Goal: Transaction & Acquisition: Obtain resource

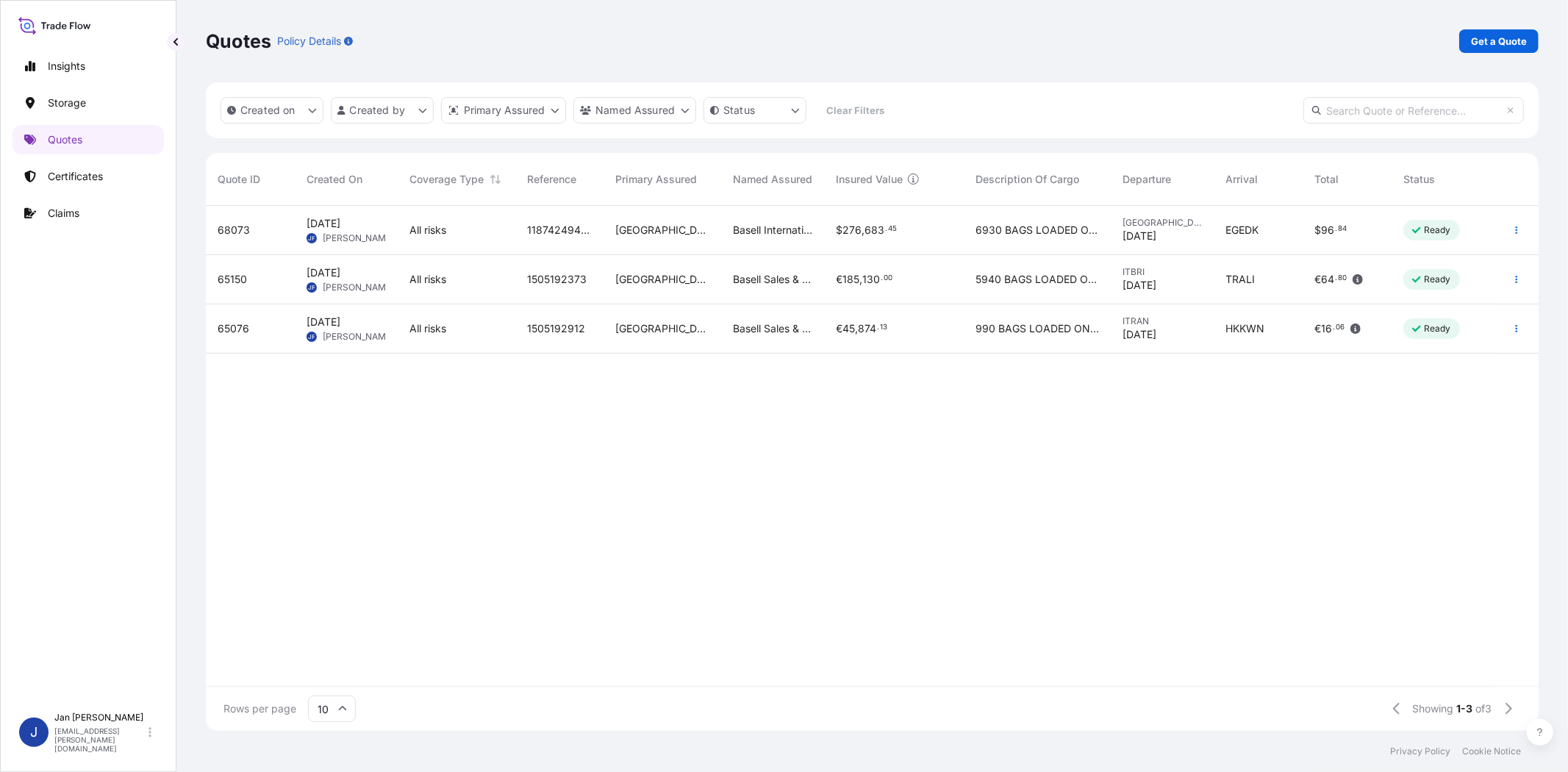
scroll to position [521, 1321]
click at [1502, 34] on p "Get a Quote" at bounding box center [1499, 41] width 56 height 14
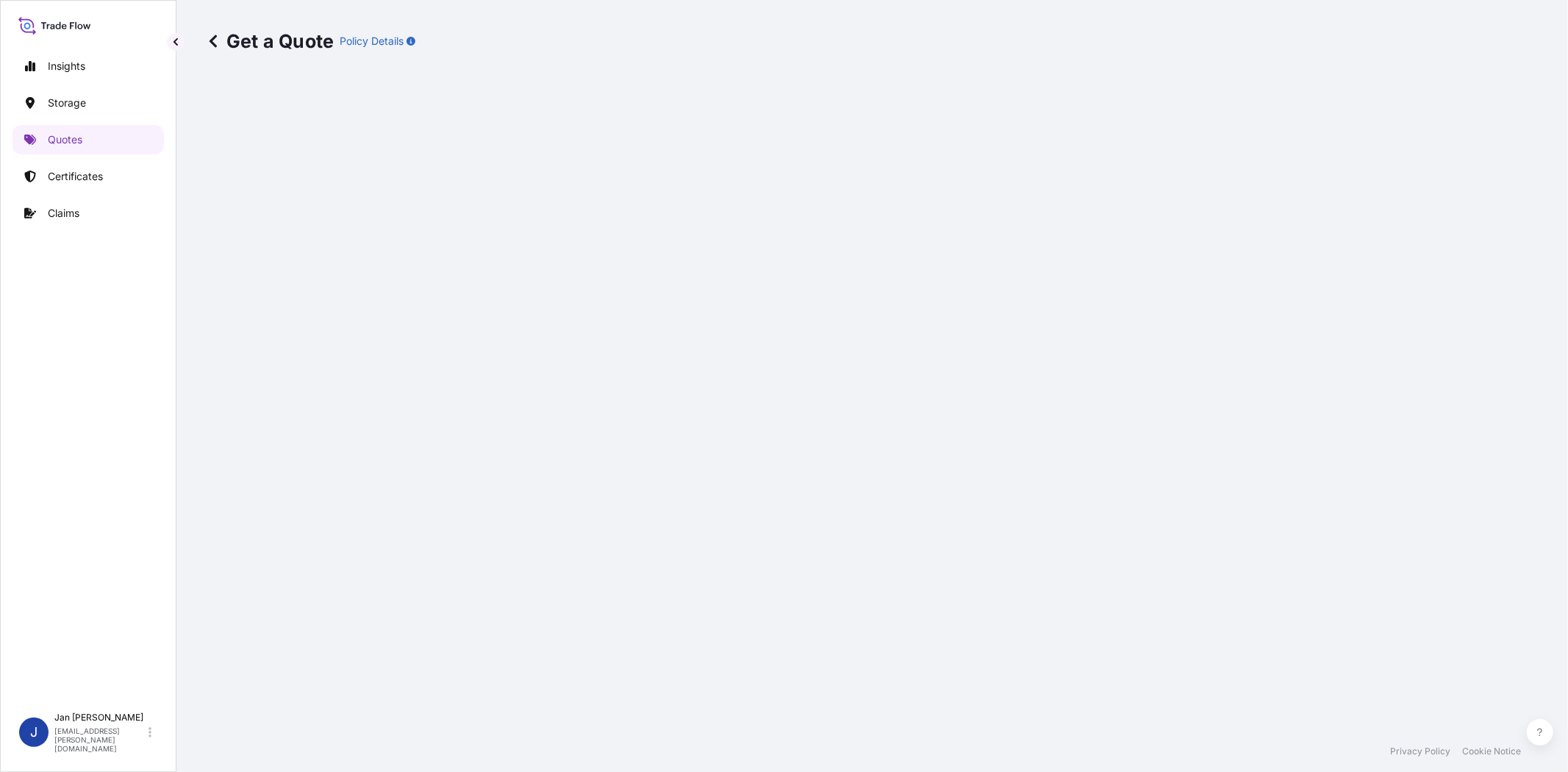
select select "Water"
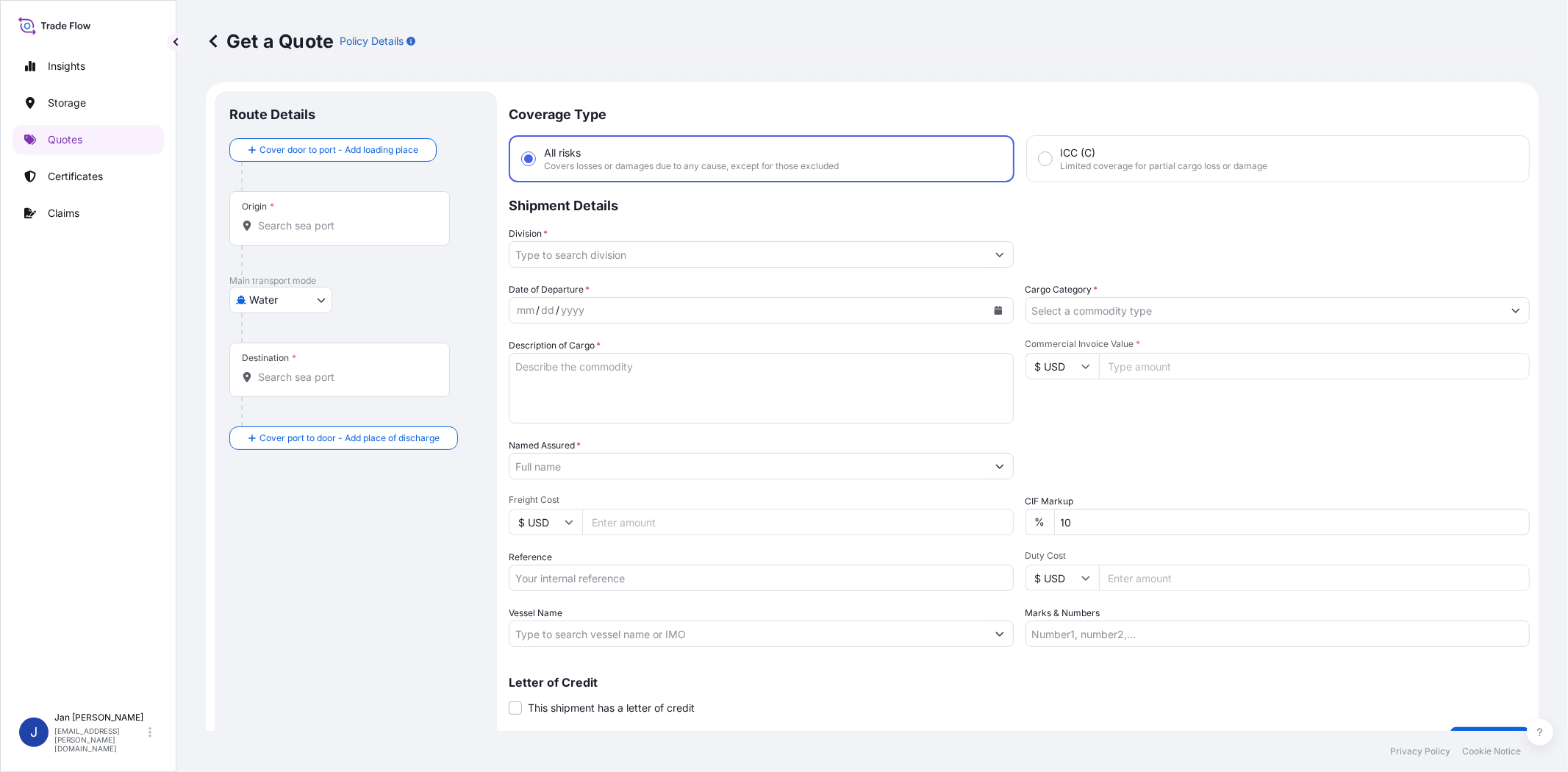
scroll to position [24, 0]
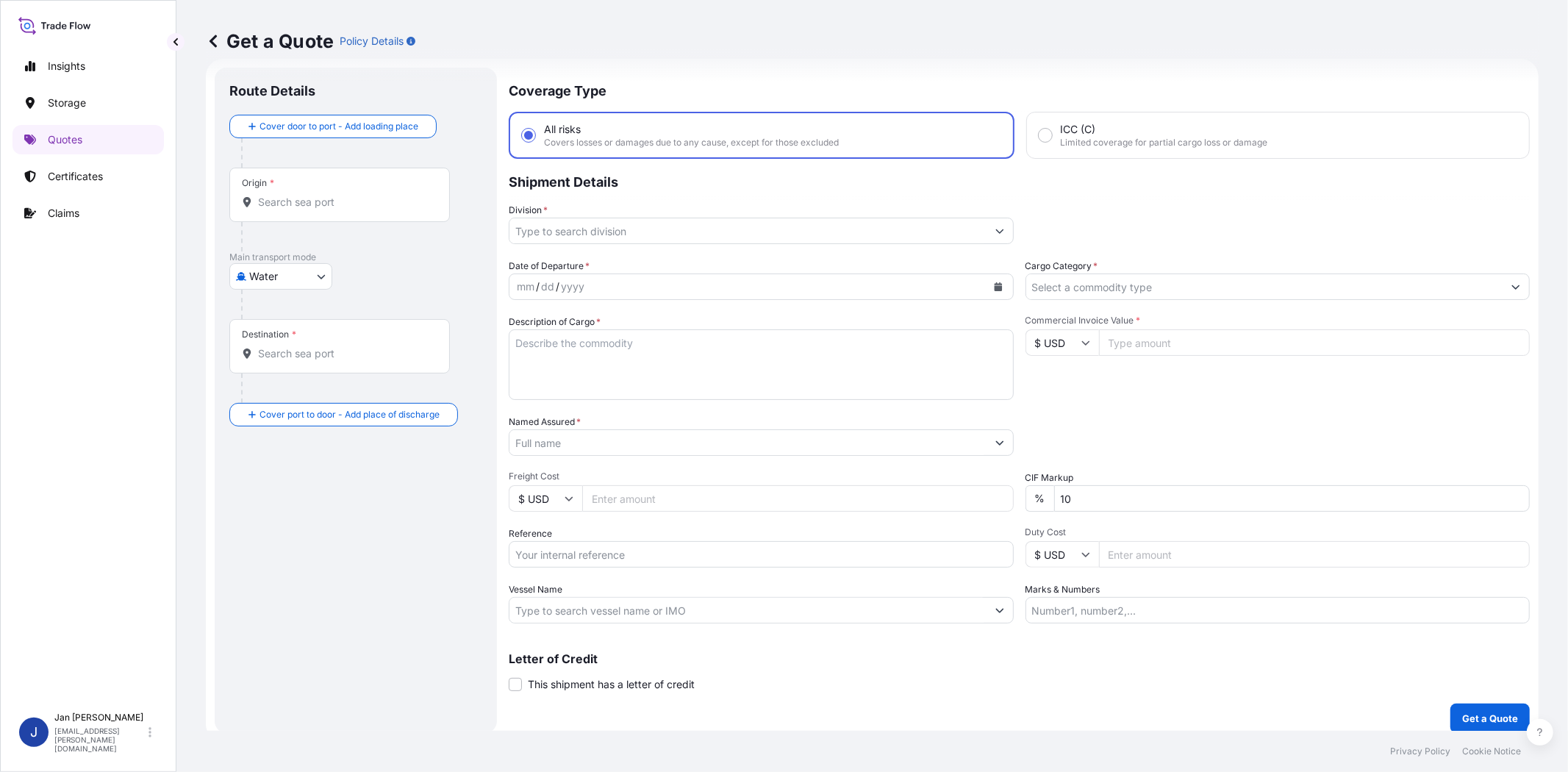
click at [1142, 329] on input "Commercial Invoice Value *" at bounding box center [1315, 342] width 432 height 27
paste input "15764.13"
type input "15764.13"
click at [1063, 343] on input "$ USD" at bounding box center [1062, 342] width 74 height 27
click at [1055, 376] on div "€ EUR" at bounding box center [1055, 381] width 61 height 28
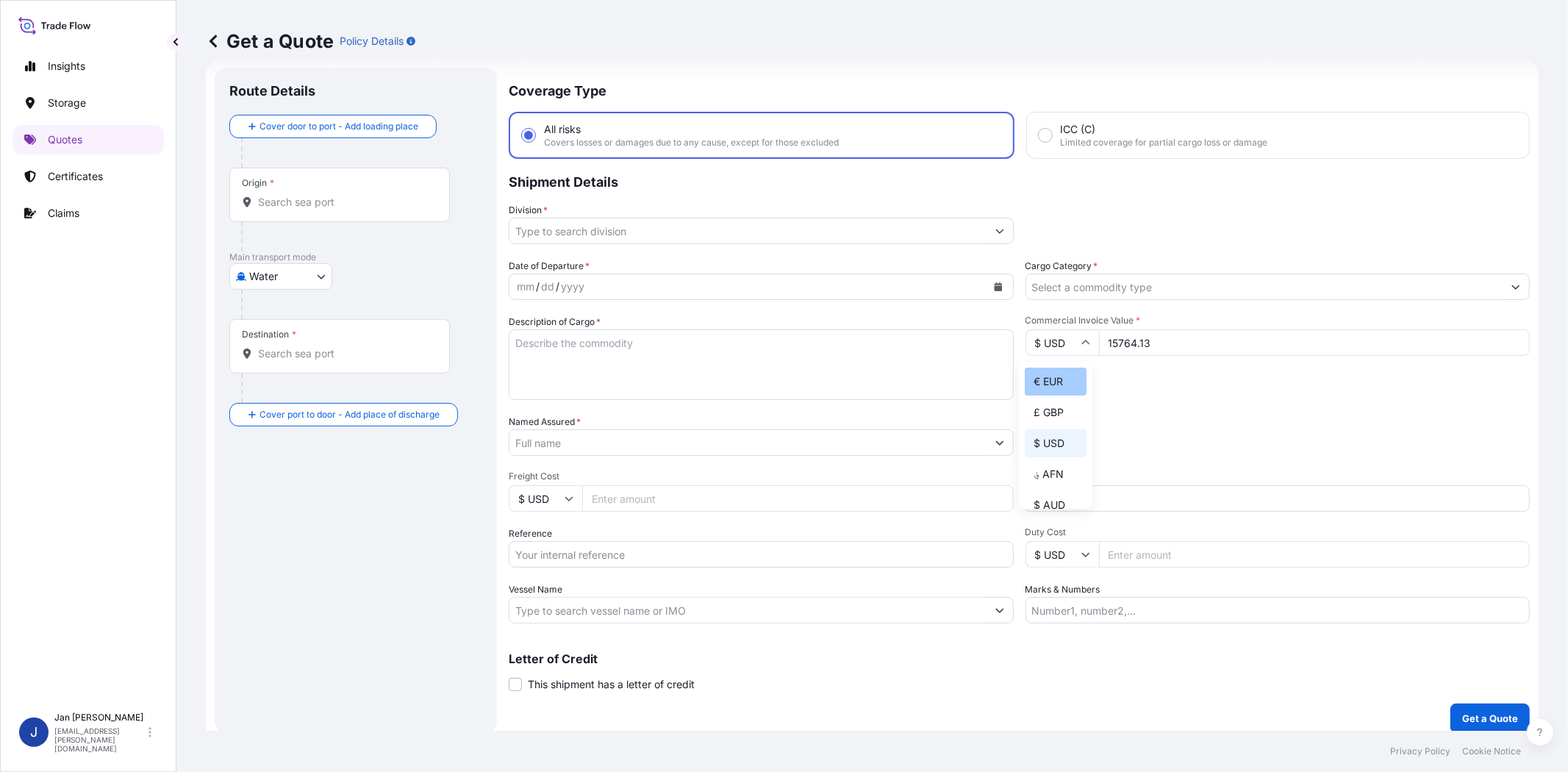
type input "€ EUR"
click at [1100, 290] on input "Cargo Category *" at bounding box center [1264, 286] width 477 height 27
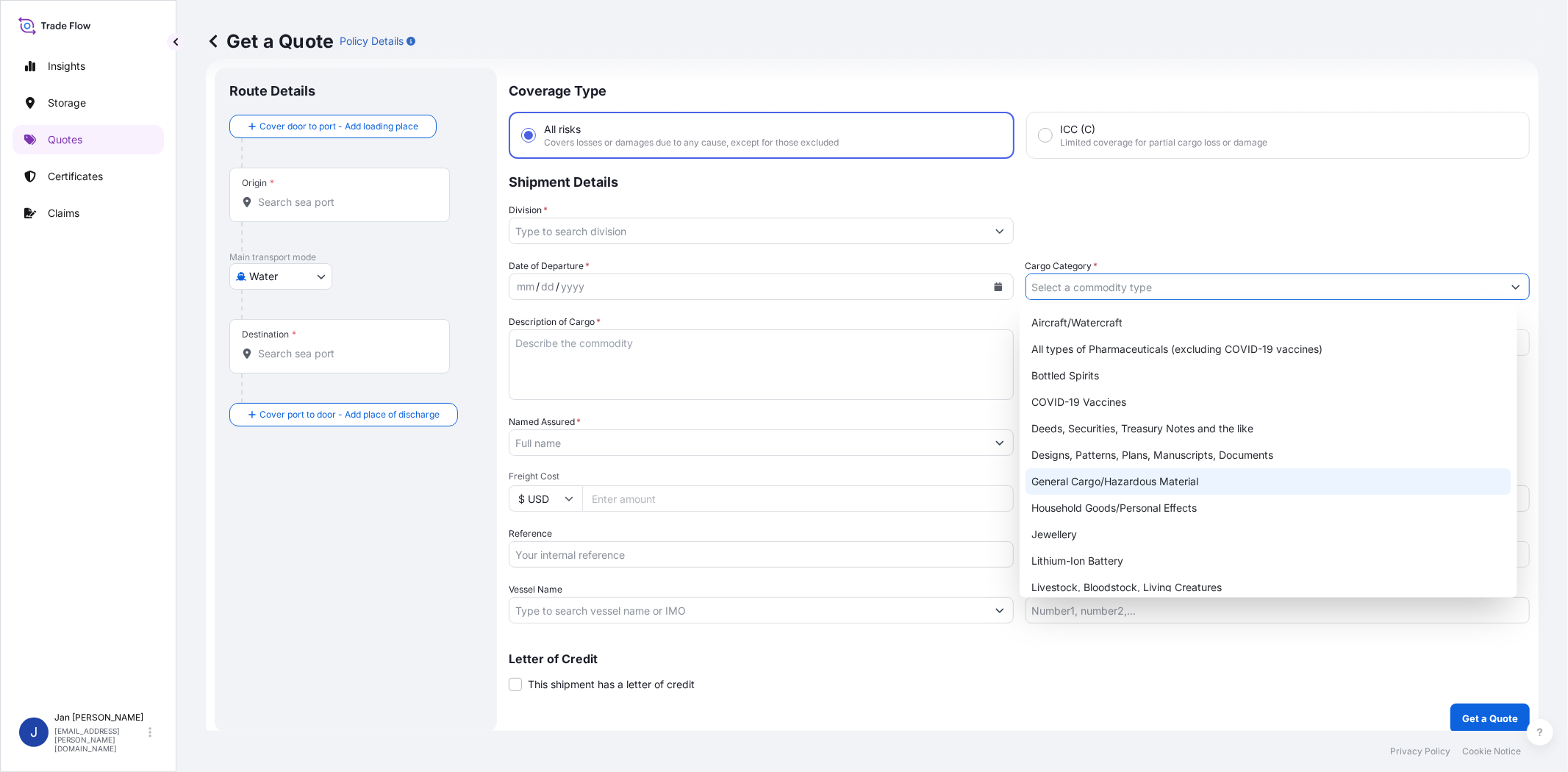
click at [1078, 487] on div "General Cargo/Hazardous Material" at bounding box center [1267, 481] width 485 height 27
type input "General Cargo/Hazardous Material"
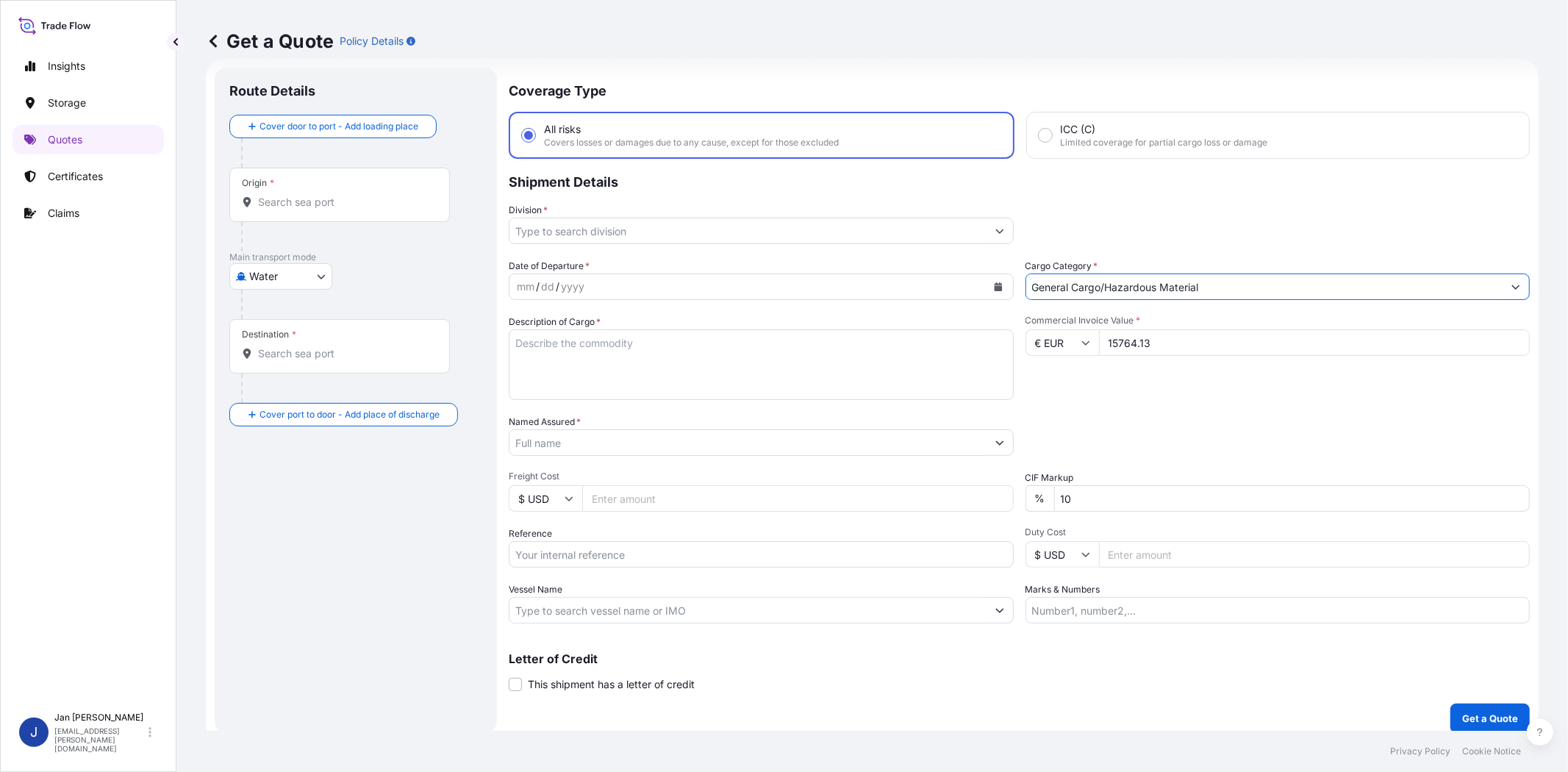
click at [777, 236] on input "Division *" at bounding box center [748, 231] width 477 height 27
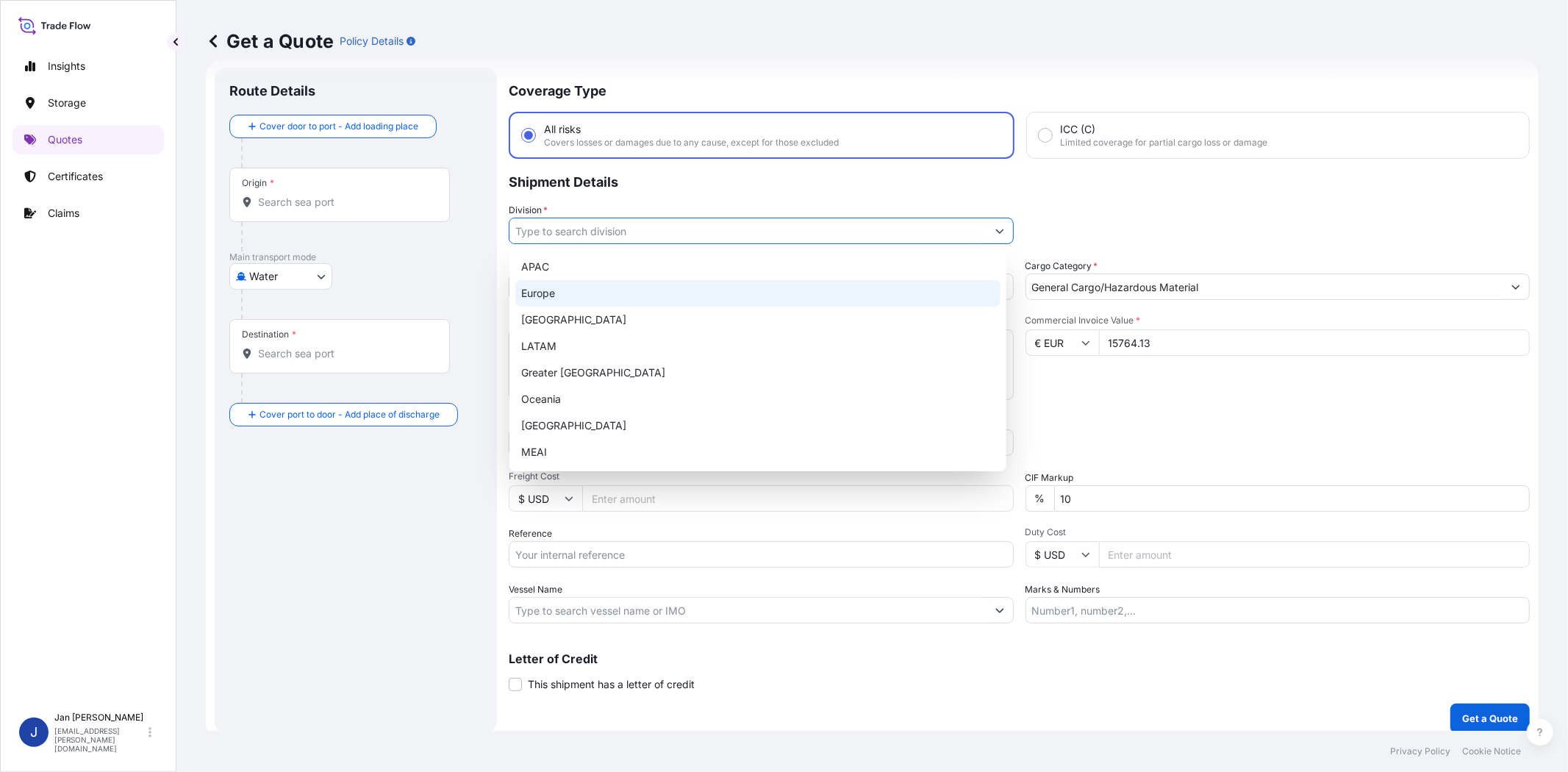
click at [738, 295] on div "Europe" at bounding box center [757, 293] width 485 height 27
type input "Europe"
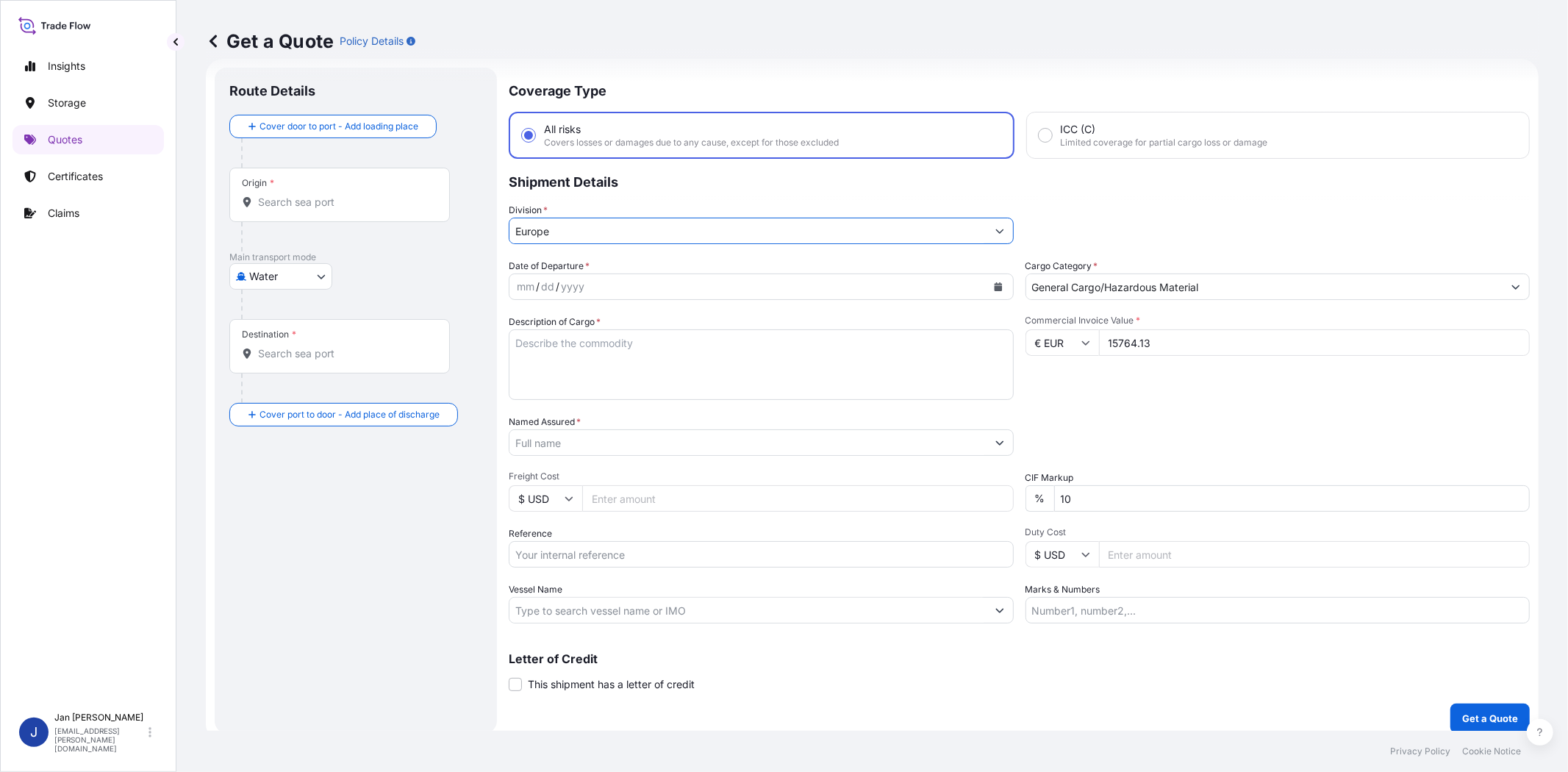
click at [679, 441] on input "Named Assured *" at bounding box center [748, 443] width 477 height 27
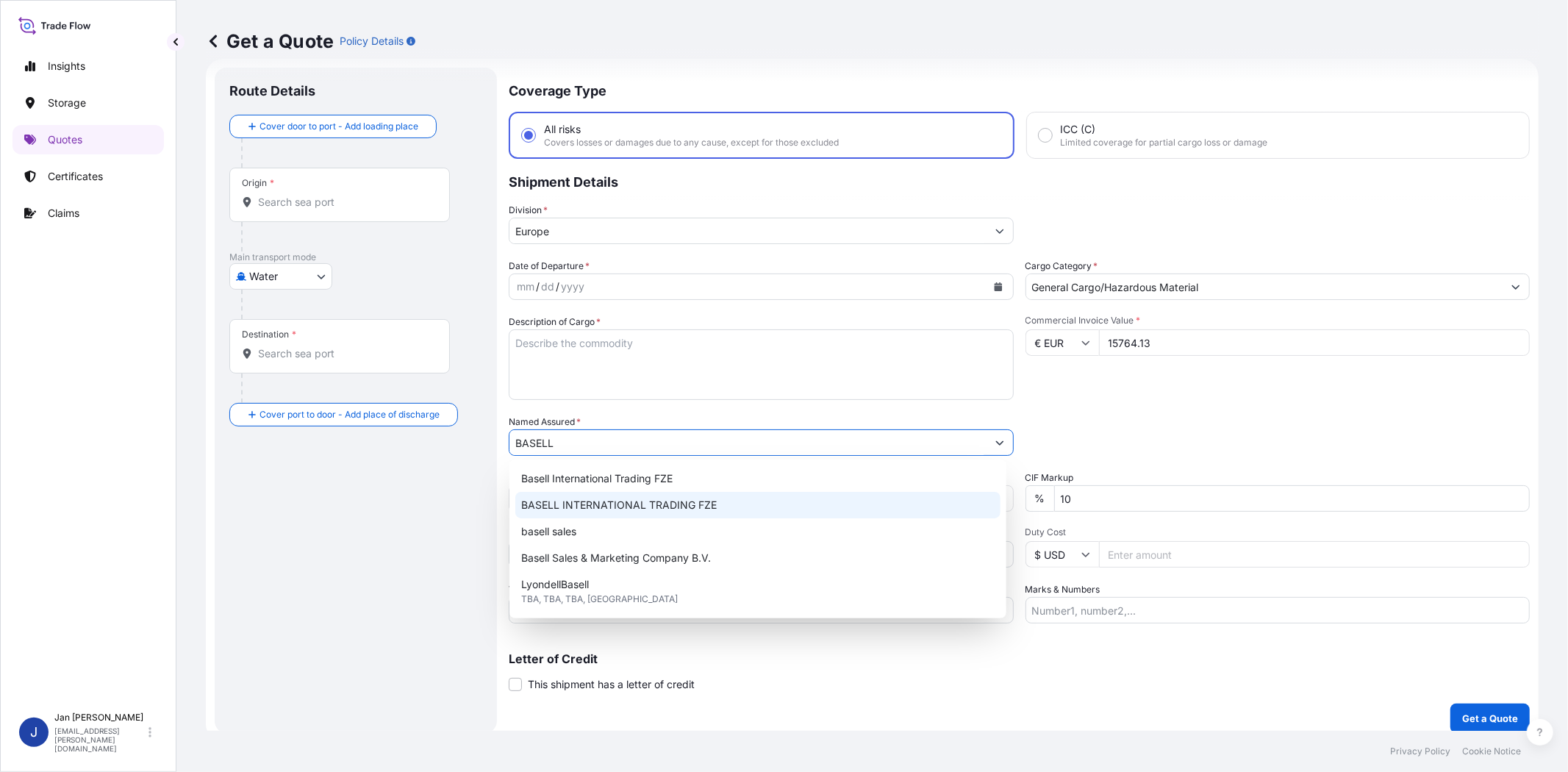
click at [688, 505] on span "BASELL INTERNATIONAL TRADING FZE" at bounding box center [619, 505] width 196 height 14
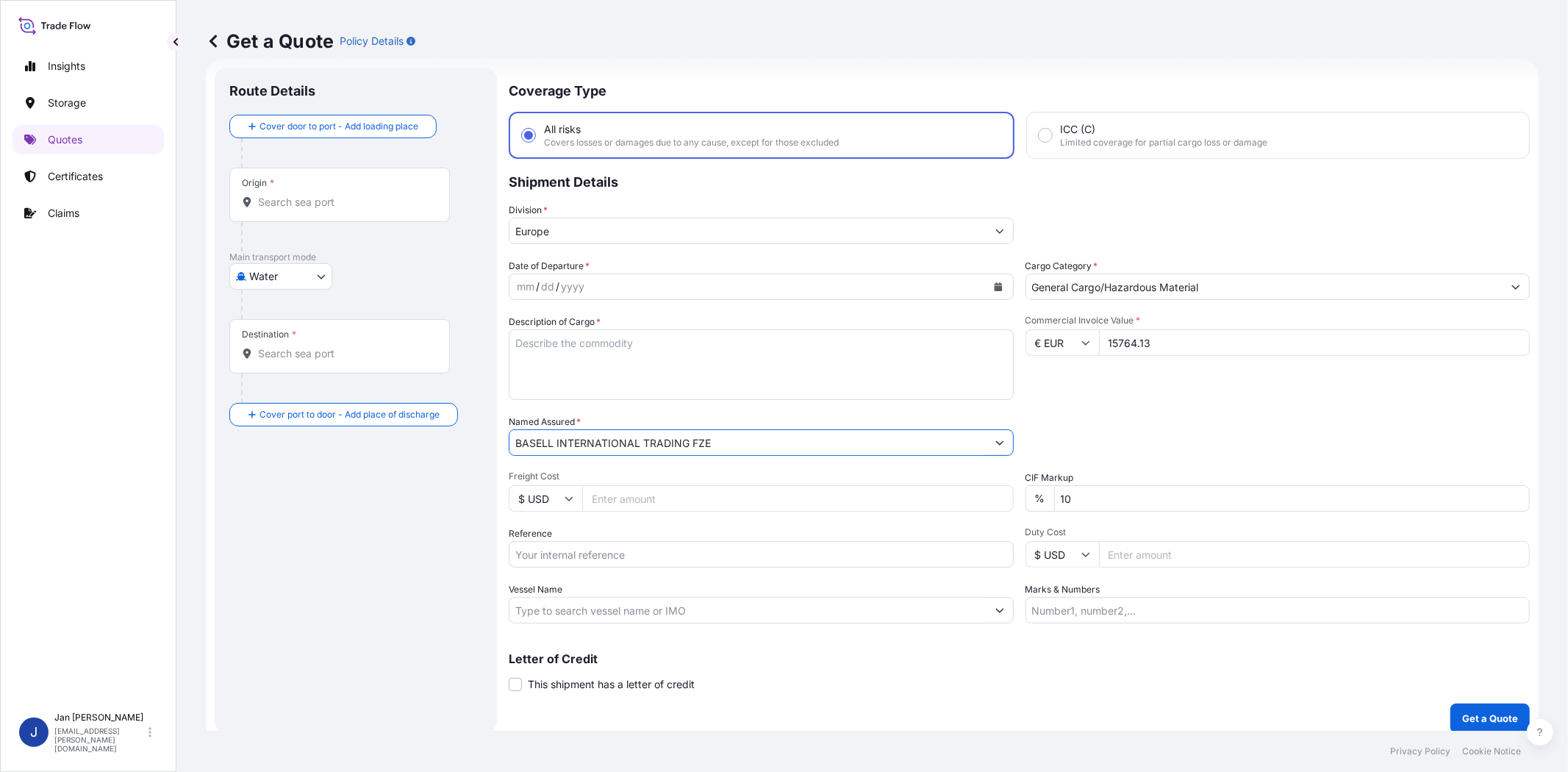
type input "BASELL INTERNATIONAL TRADING FZE"
click at [987, 288] on button "Calendar" at bounding box center [998, 286] width 24 height 24
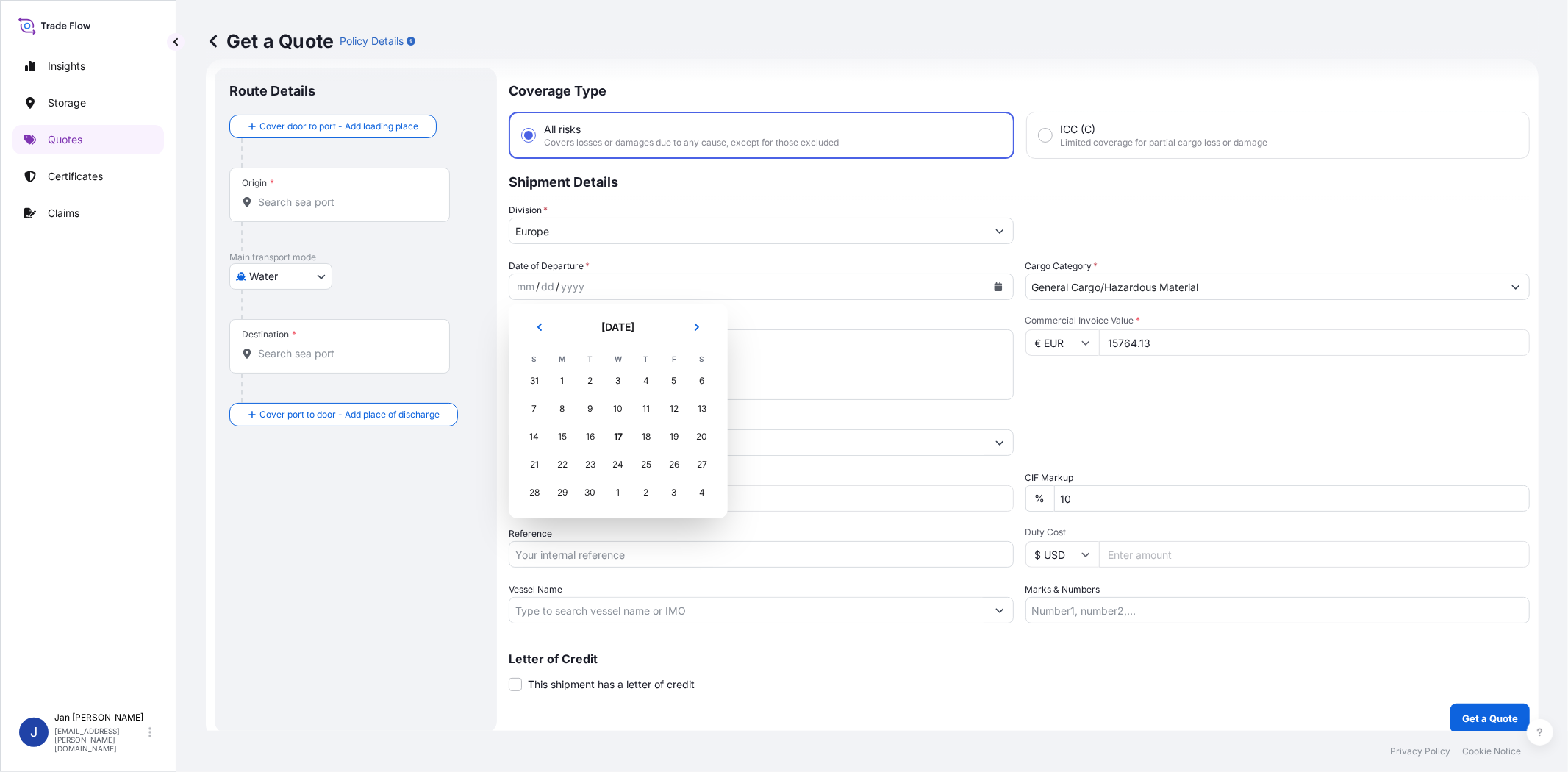
click at [559, 436] on div "15" at bounding box center [562, 436] width 27 height 27
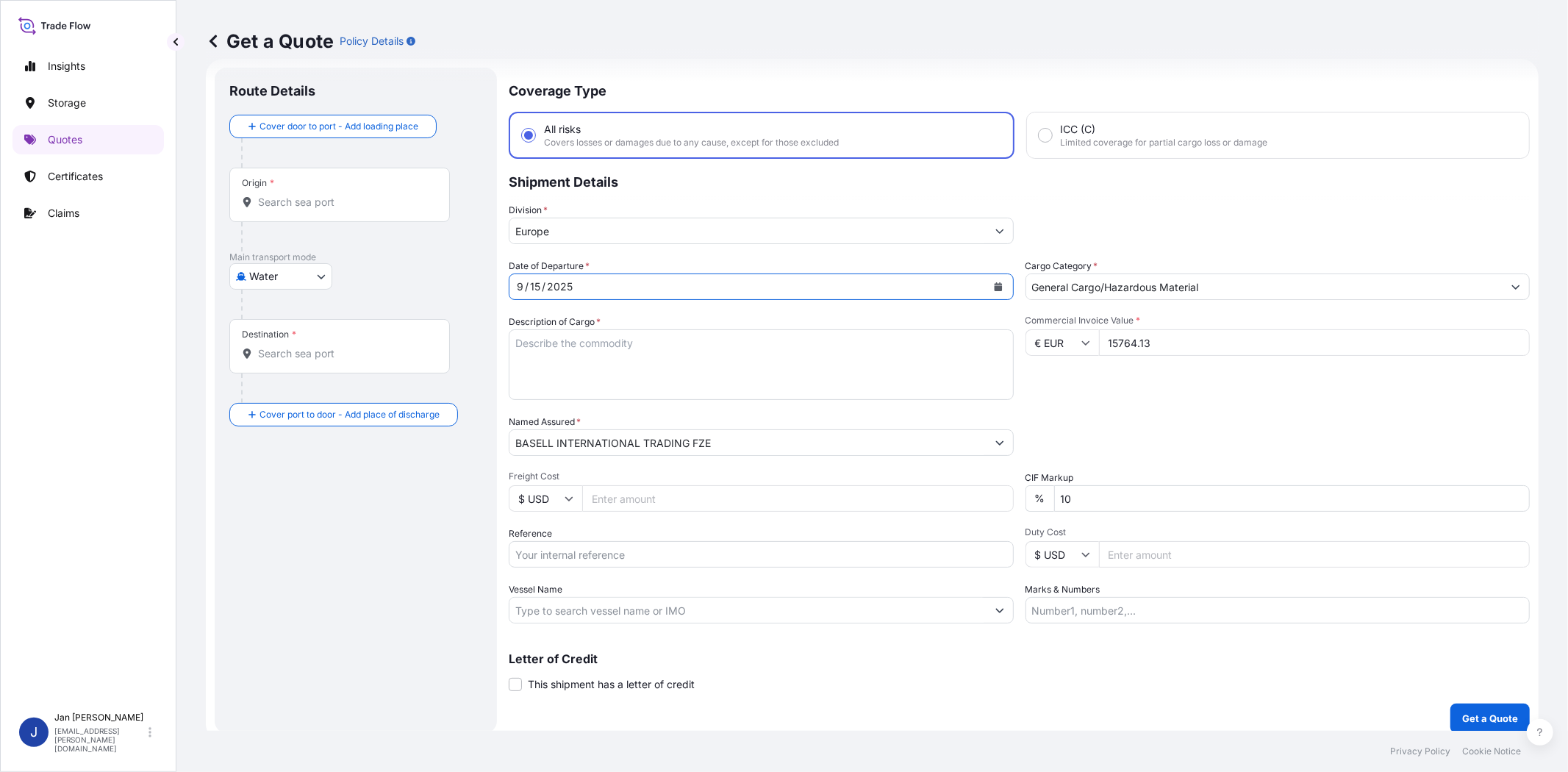
click at [1121, 403] on div "Date of Departure * [DATE] Cargo Category * General Cargo/Hazardous Material De…" at bounding box center [1019, 441] width 1022 height 364
click at [1170, 419] on div "Packing Category Type to search a container mode Please select a primary mode o…" at bounding box center [1278, 435] width 505 height 41
click at [726, 555] on input "Reference" at bounding box center [761, 554] width 505 height 27
paste input "1187418547 // 5013169987 5013156478 304235814"
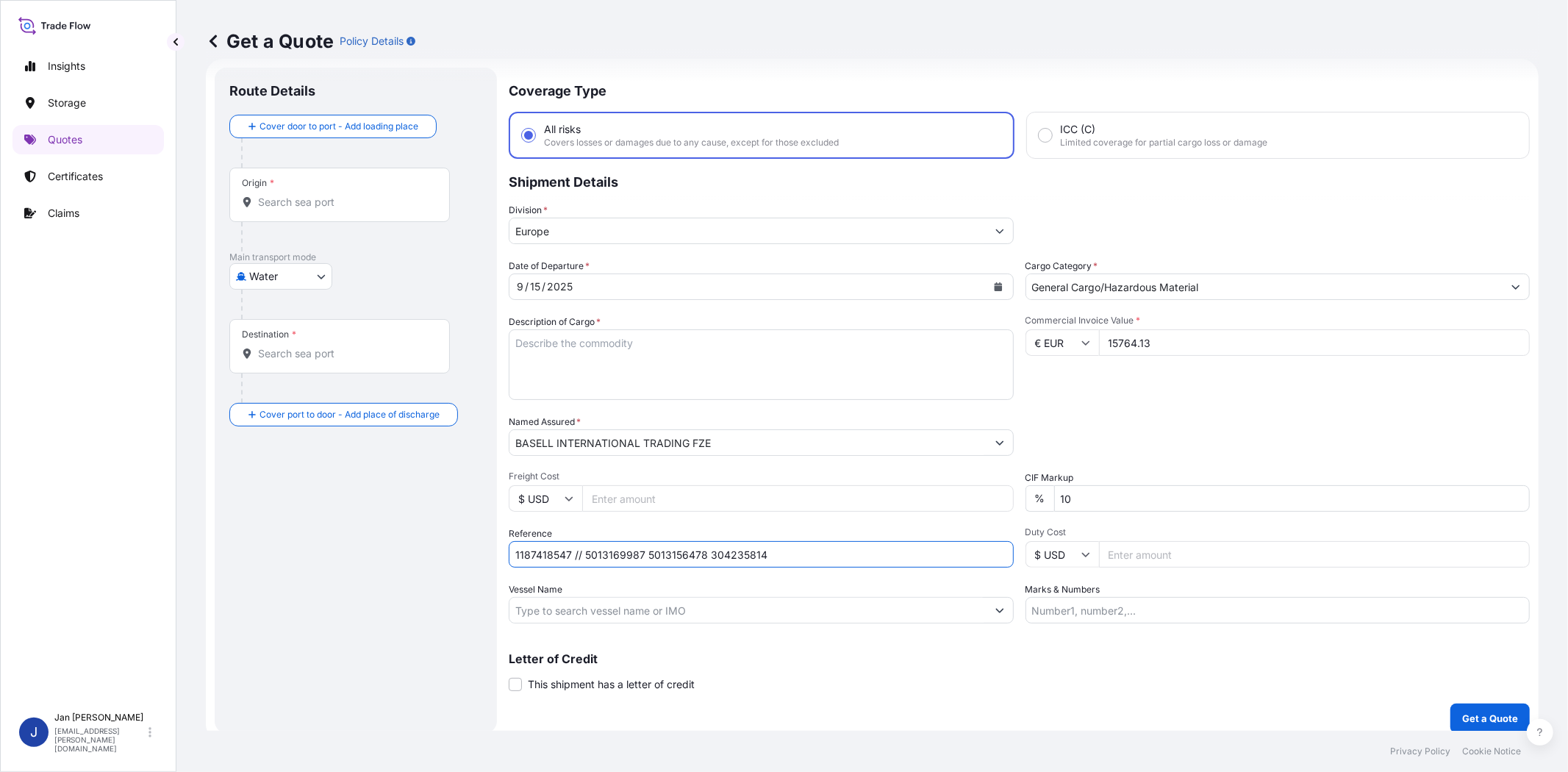
type input "1187418547 // 5013169987 5013156478 304235814"
click at [1156, 429] on div "Packing Category Type to search a container mode Please select a primary mode o…" at bounding box center [1278, 435] width 505 height 41
click at [606, 611] on input "Vessel Name" at bounding box center [748, 610] width 477 height 27
paste input "[PERSON_NAME]"
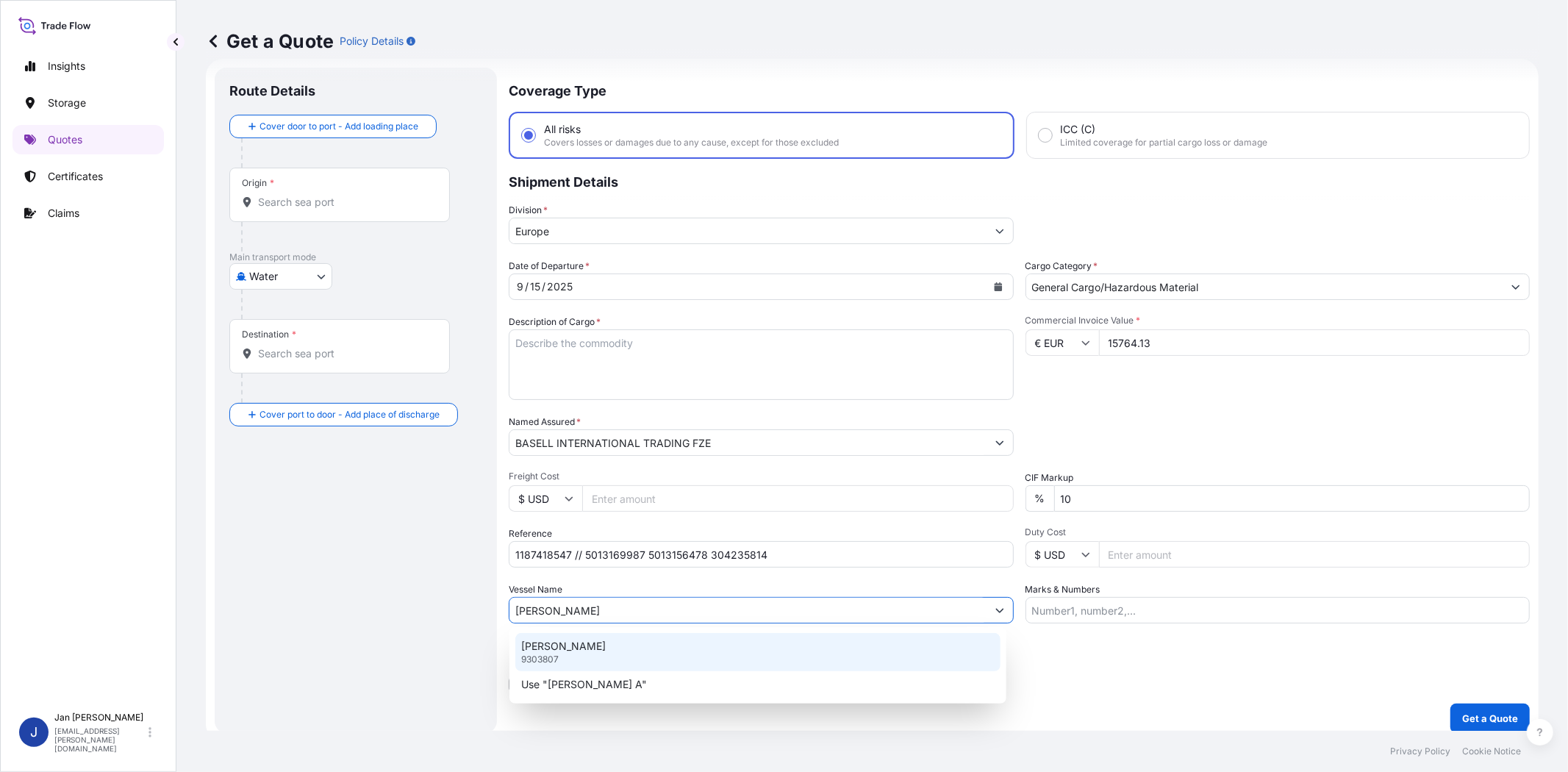
click at [603, 644] on div "[PERSON_NAME] A 9303807" at bounding box center [757, 652] width 485 height 38
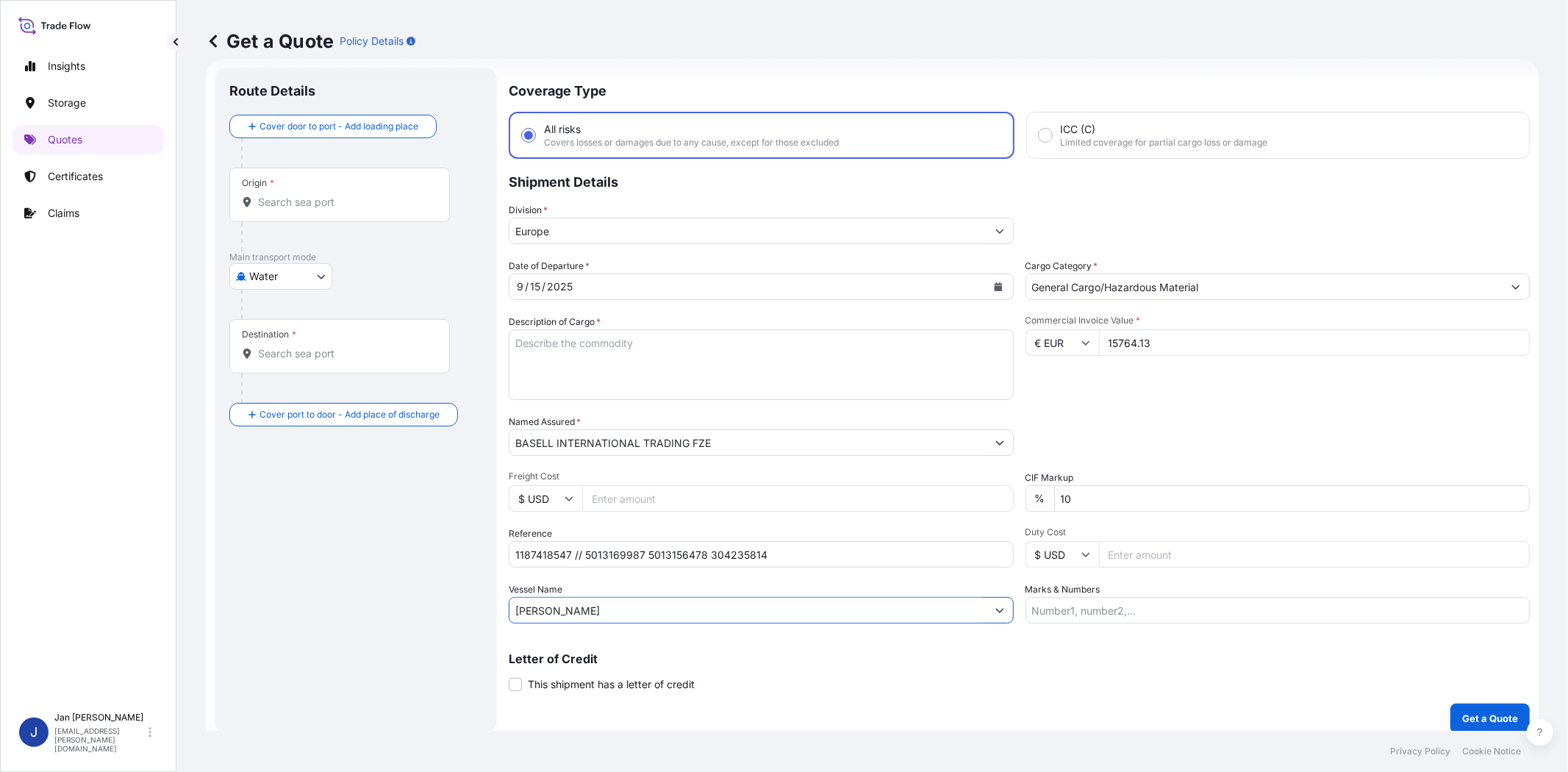
type input "[PERSON_NAME]"
click at [373, 206] on input "Origin *" at bounding box center [345, 202] width 174 height 14
click at [324, 269] on span "Any port in this location" at bounding box center [394, 276] width 229 height 14
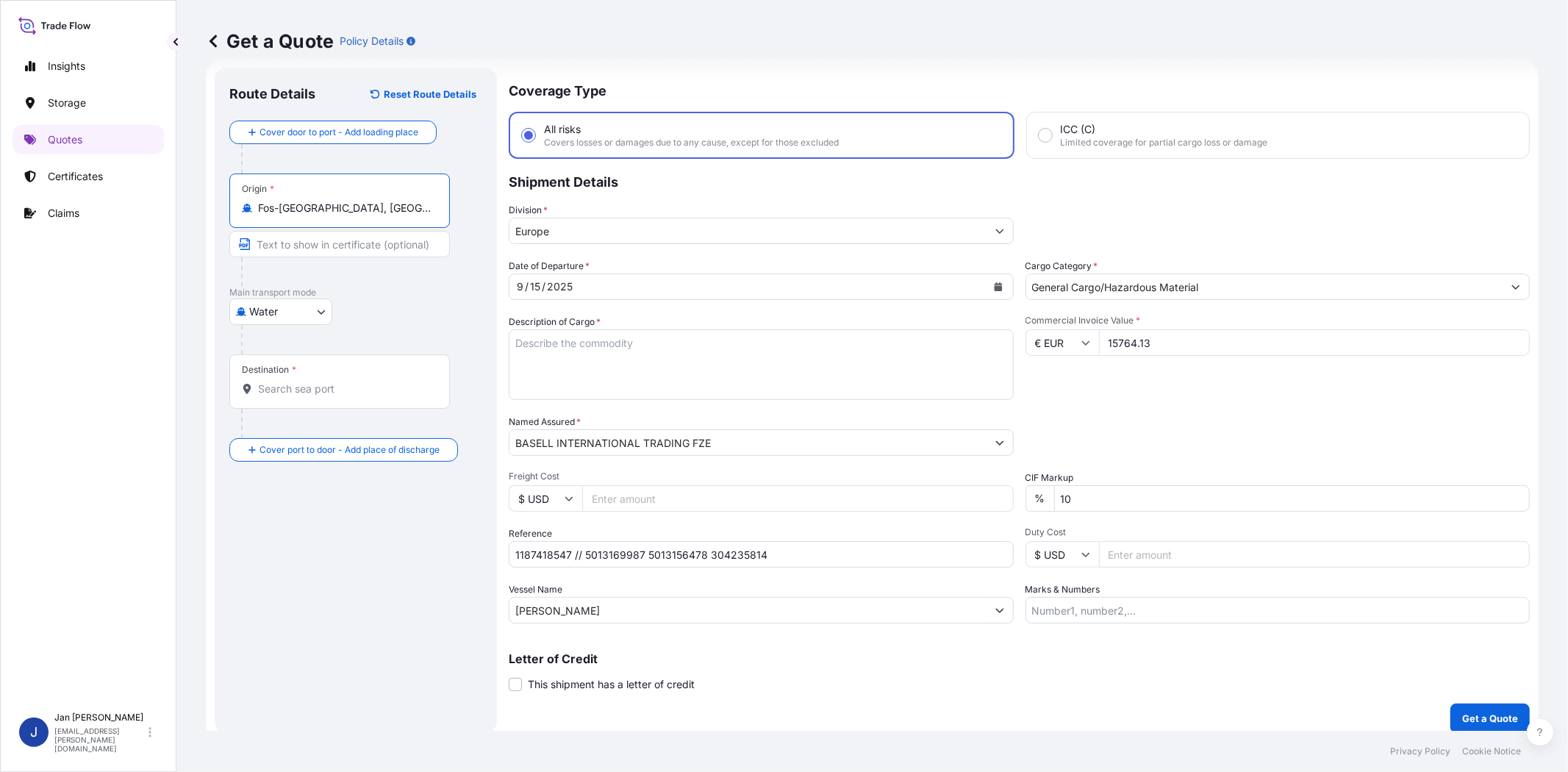
type input "Fos-[GEOGRAPHIC_DATA], [GEOGRAPHIC_DATA]"
click at [354, 388] on input "Destination *" at bounding box center [345, 389] width 174 height 14
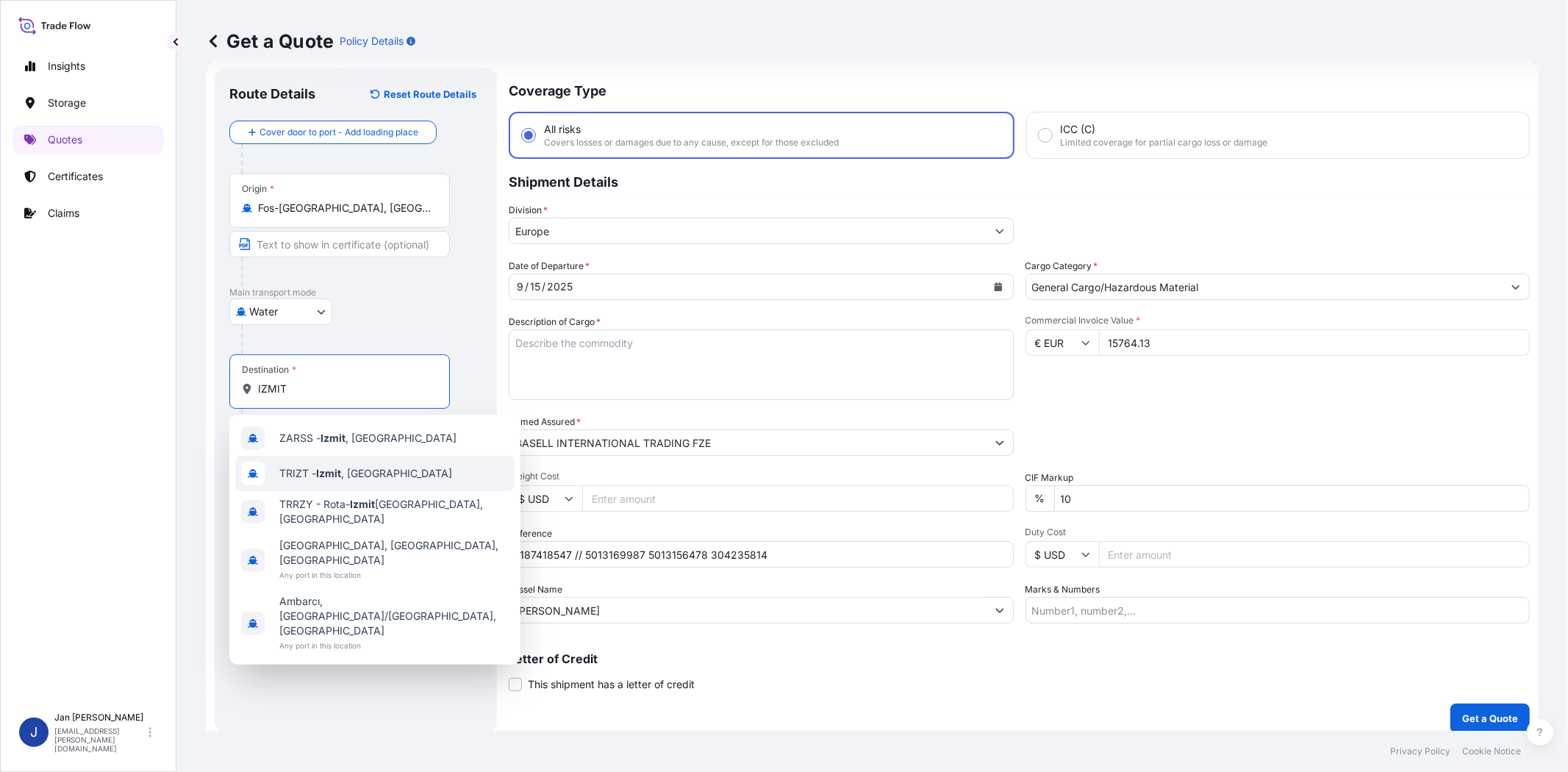
click at [347, 468] on span "TRIZT - [GEOGRAPHIC_DATA] , [GEOGRAPHIC_DATA]" at bounding box center [366, 473] width 173 height 14
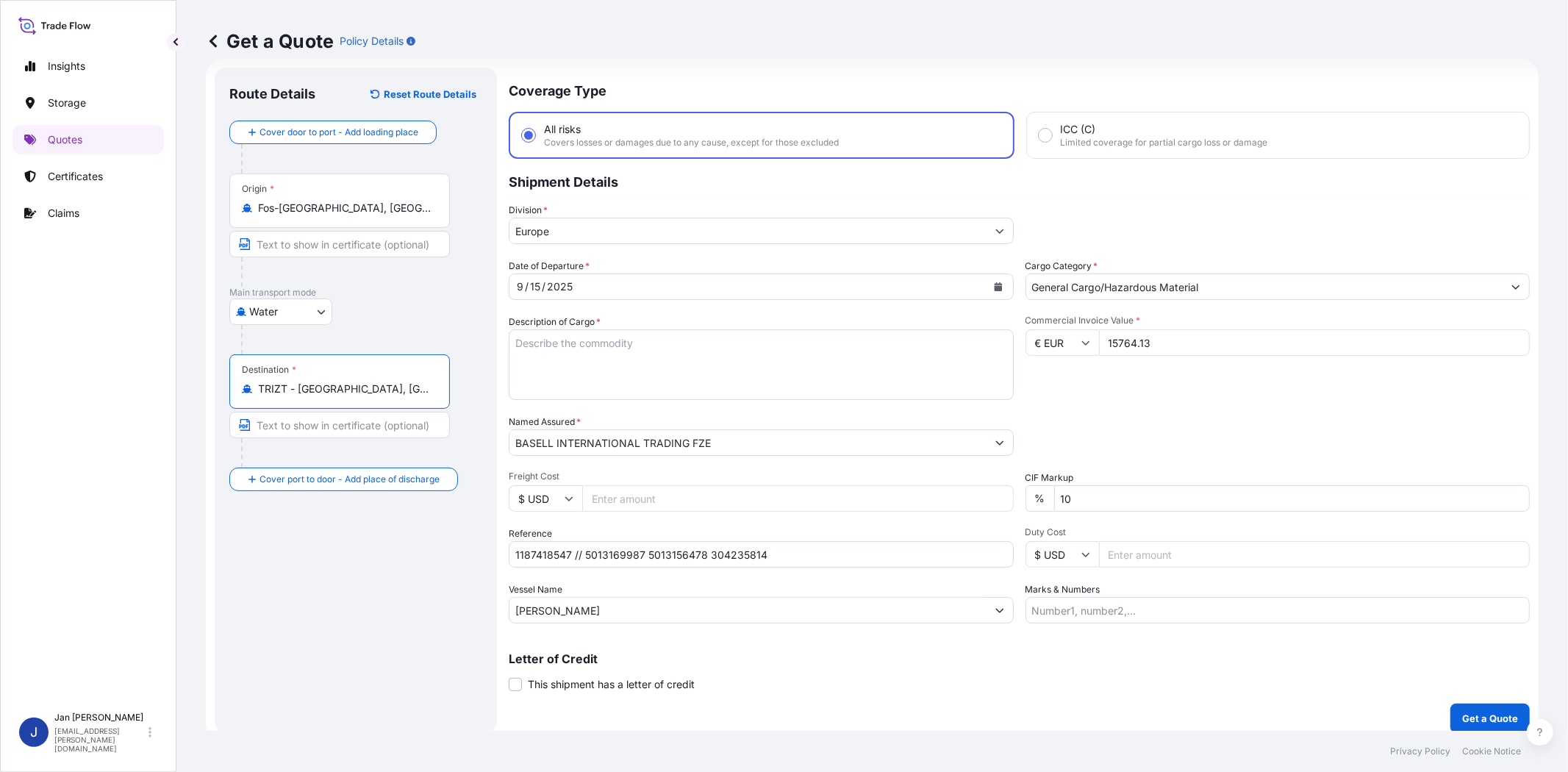
type input "TRIZT - [GEOGRAPHIC_DATA], [GEOGRAPHIC_DATA]"
click at [567, 363] on textarea "Description of Cargo *" at bounding box center [761, 364] width 505 height 71
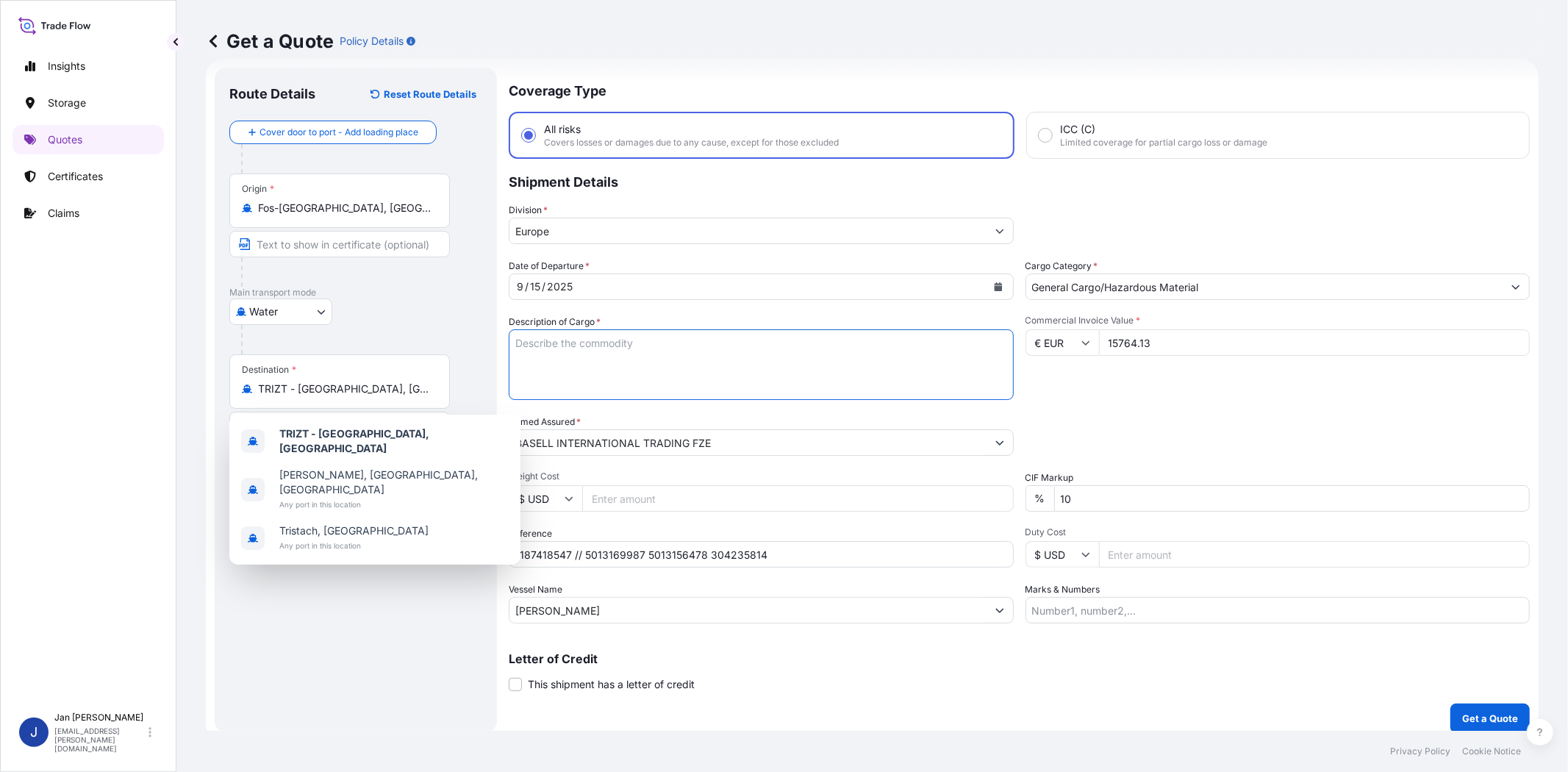
paste textarea "BAGS LOADED ONTO 8 PALLETS LOADED INTO 1 20' CONTAINER(S) MOPLEN EP340K"
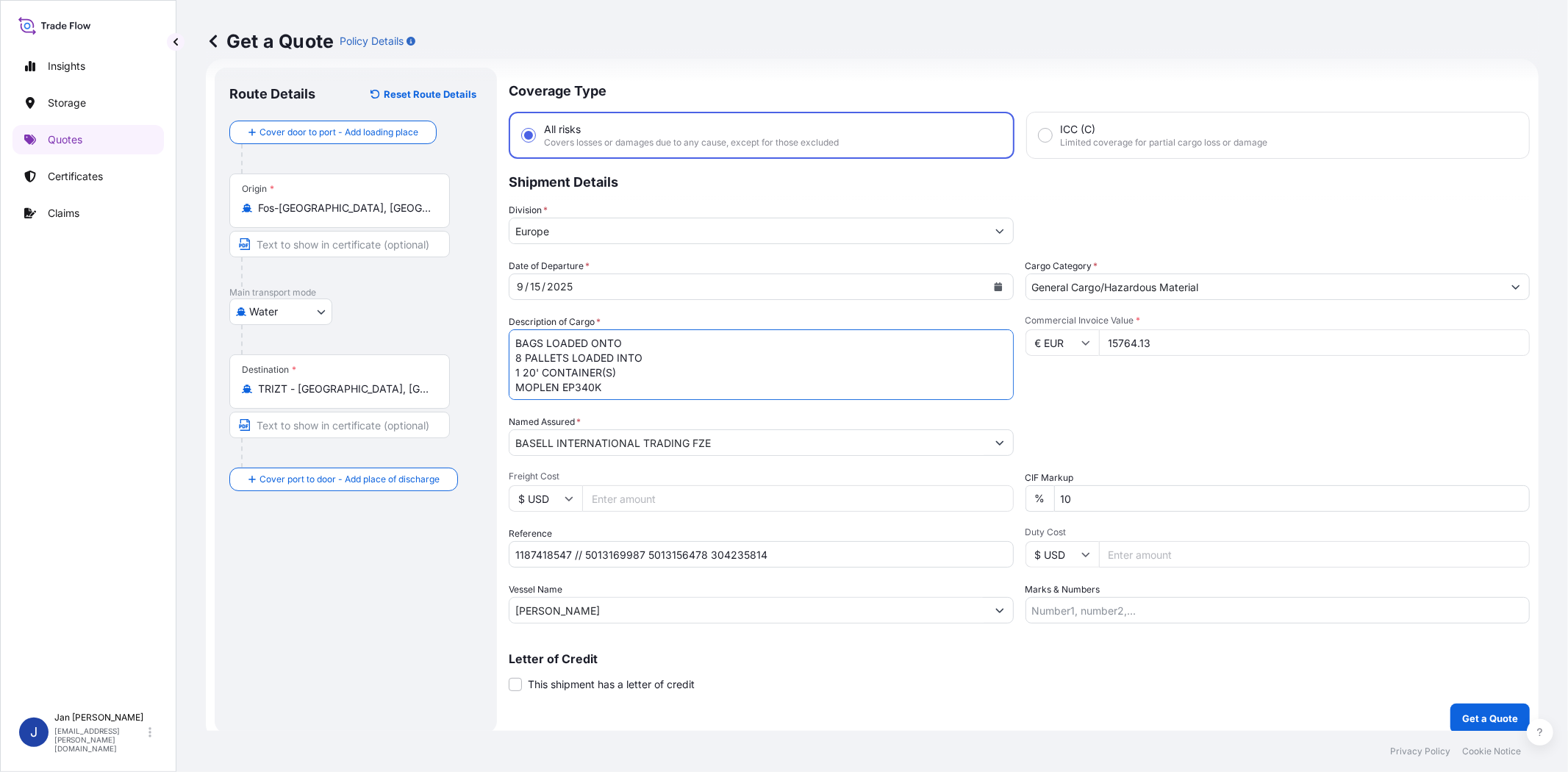
click at [516, 340] on textarea "BAGS LOADED ONTO 8 PALLETS LOADED INTO 1 20' CONTAINER(S) MOPLEN EP340K" at bounding box center [761, 364] width 505 height 71
type textarea "440 BAGS LOADED ONTO 8 PALLETS LOADED INTO 1 20' CONTAINER(S) MOPLEN EP340K"
click at [1167, 402] on div "Date of Departure * [DATE] Cargo Category * General Cargo/Hazardous Material De…" at bounding box center [1019, 441] width 1022 height 364
click at [1469, 717] on p "Get a Quote" at bounding box center [1491, 718] width 56 height 14
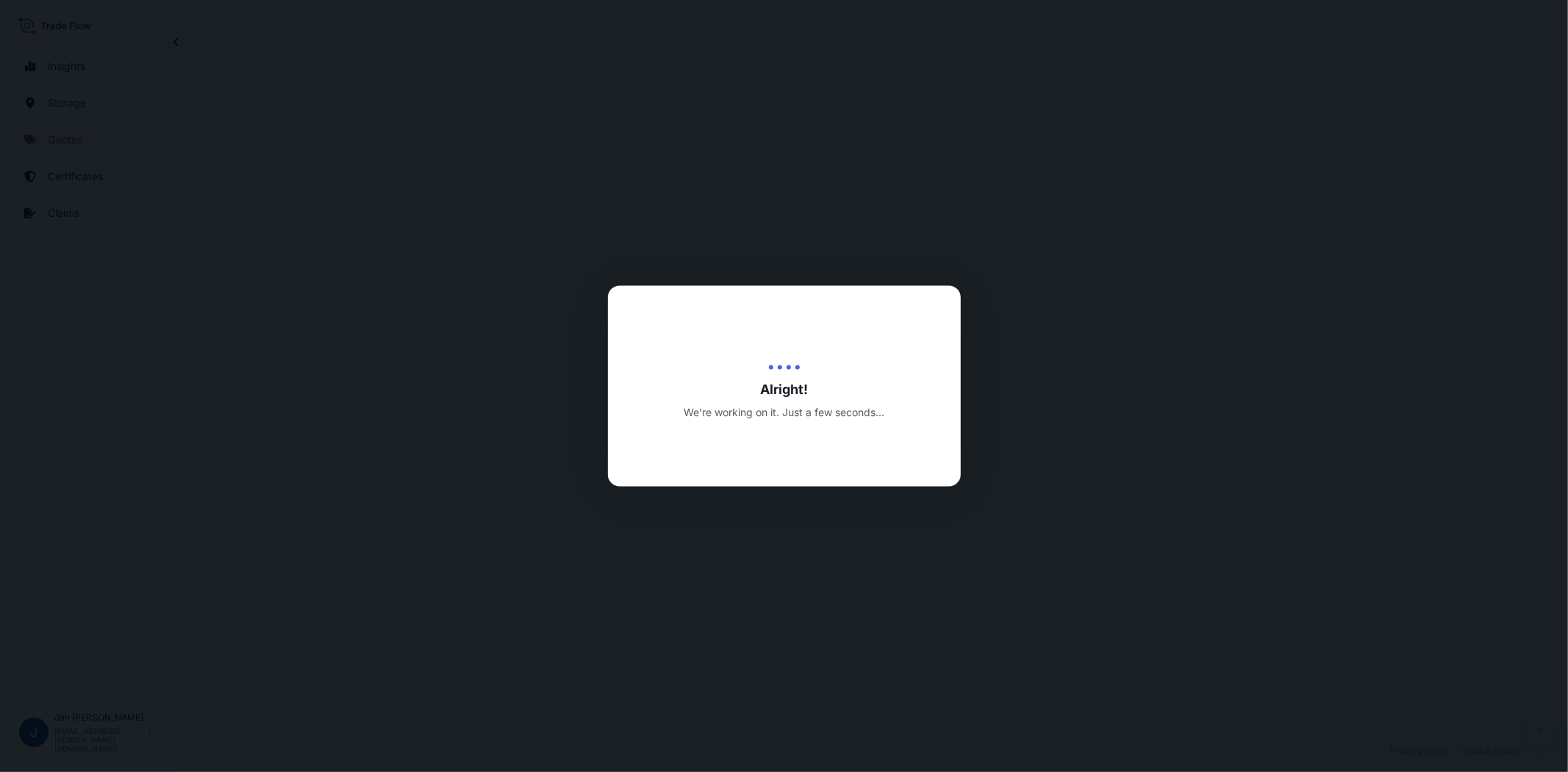
select select "Water"
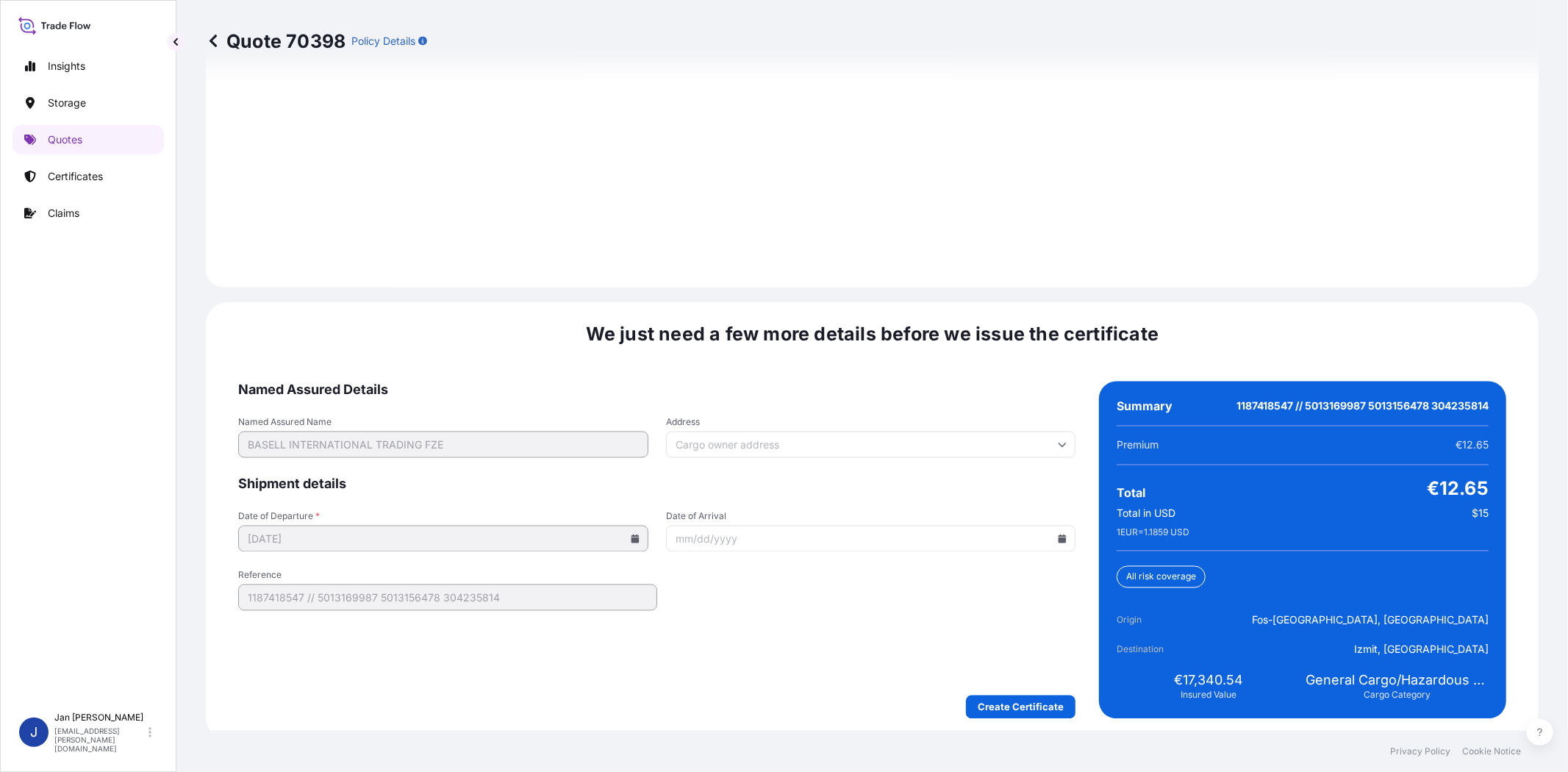
scroll to position [2031, 0]
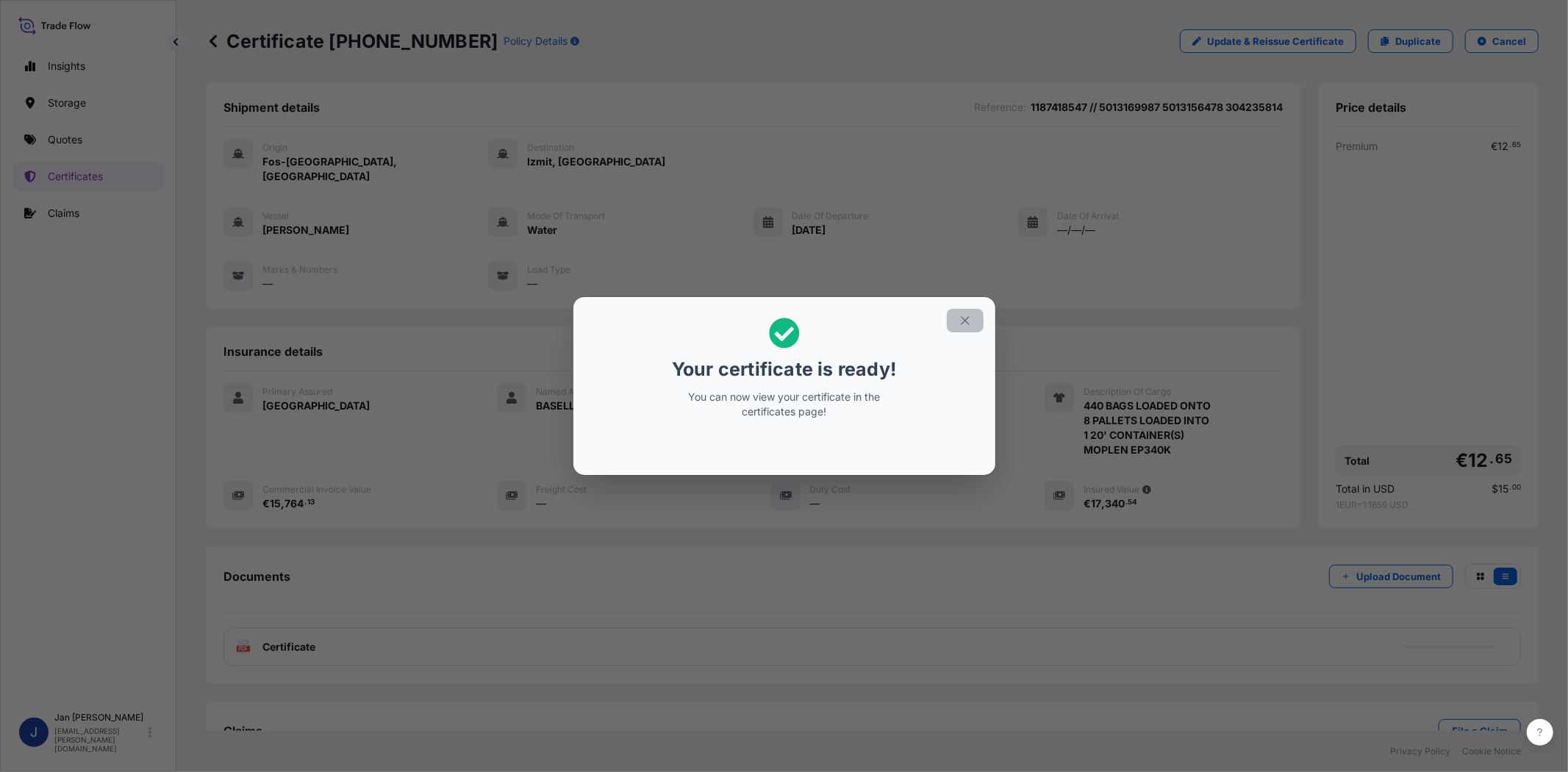
click at [968, 317] on icon "button" at bounding box center [965, 320] width 8 height 8
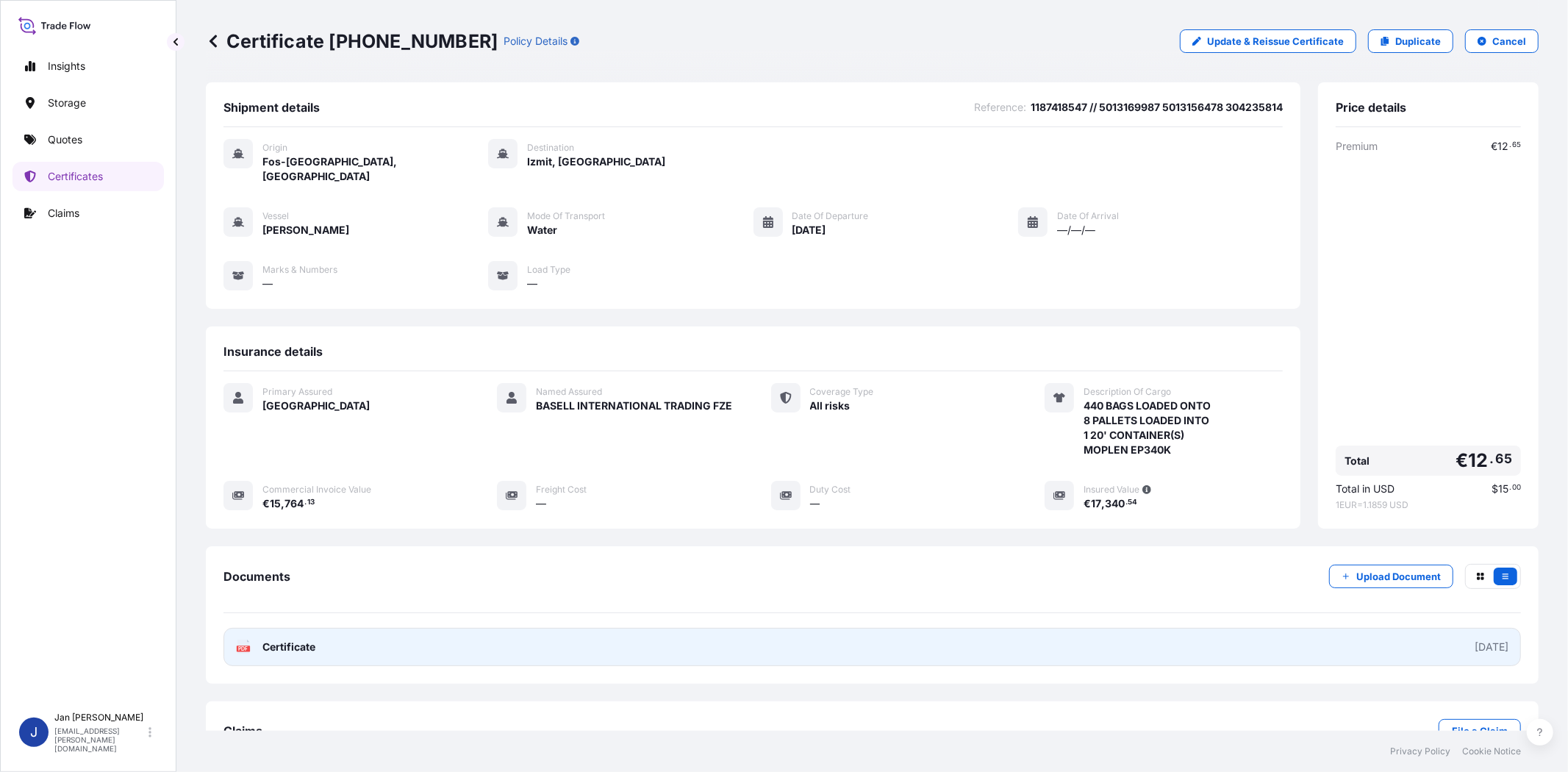
click at [243, 640] on icon at bounding box center [244, 647] width 12 height 14
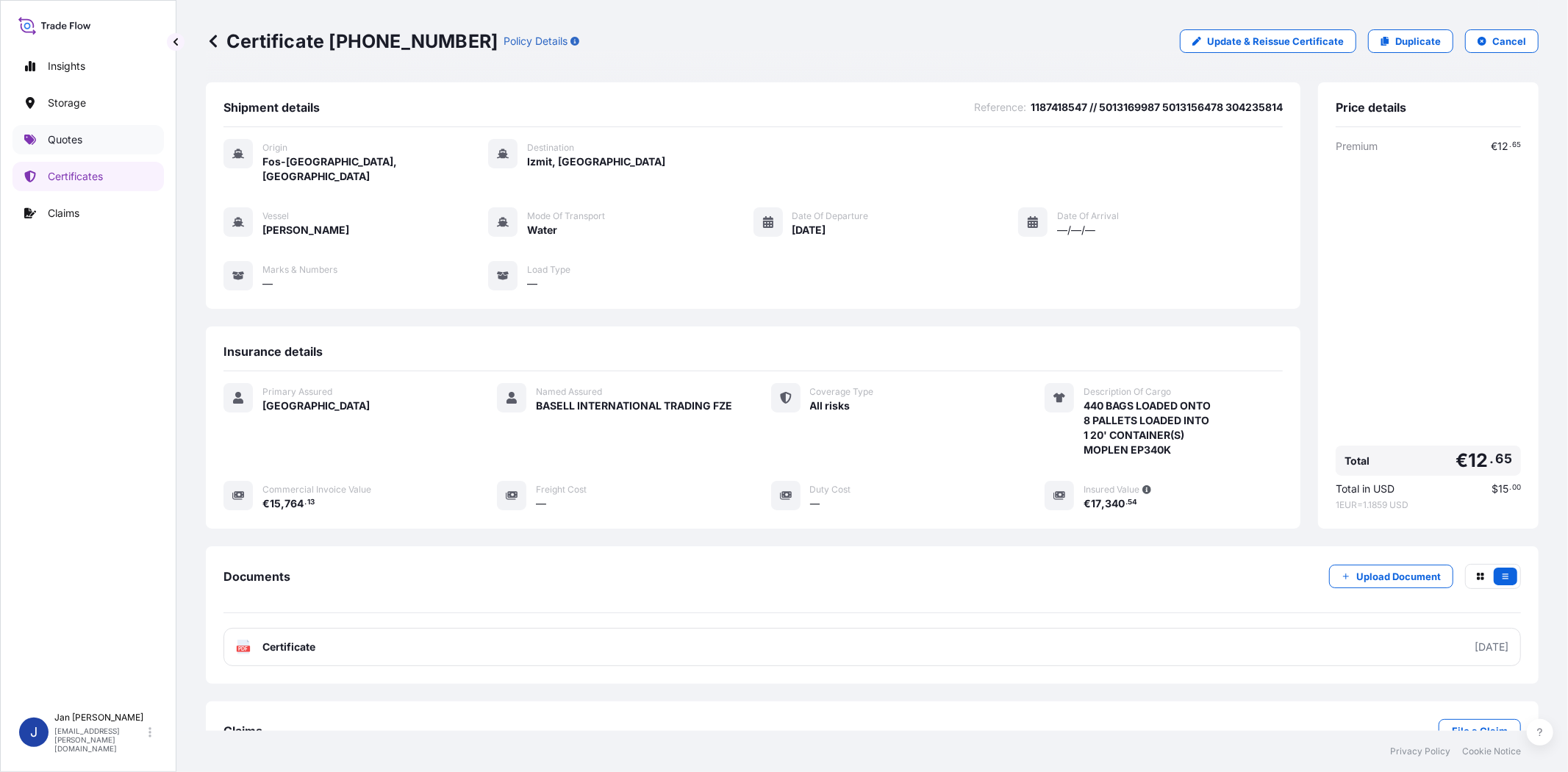
click at [72, 138] on p "Quotes" at bounding box center [65, 139] width 35 height 14
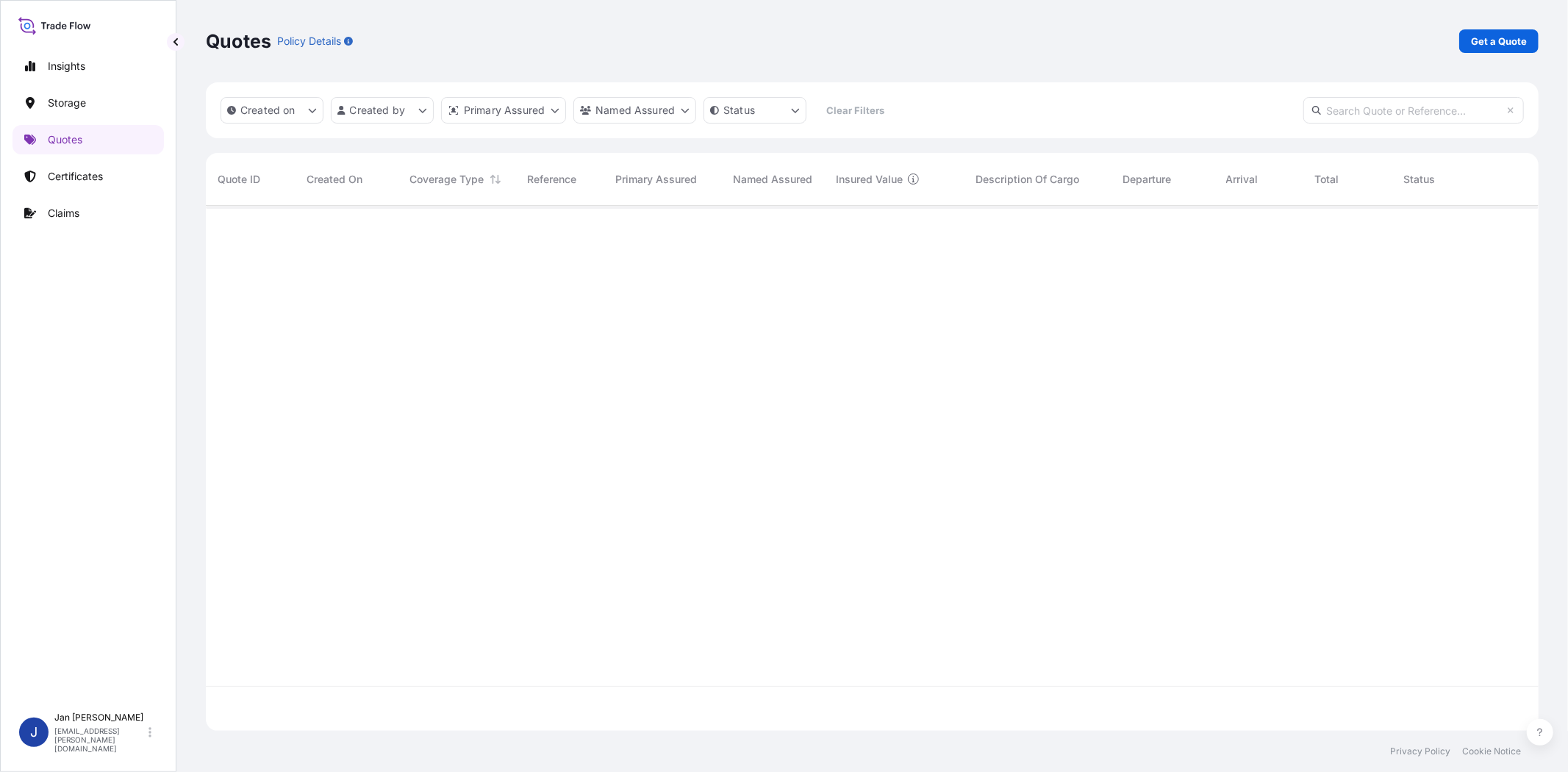
scroll to position [521, 1321]
